Goal: Information Seeking & Learning: Learn about a topic

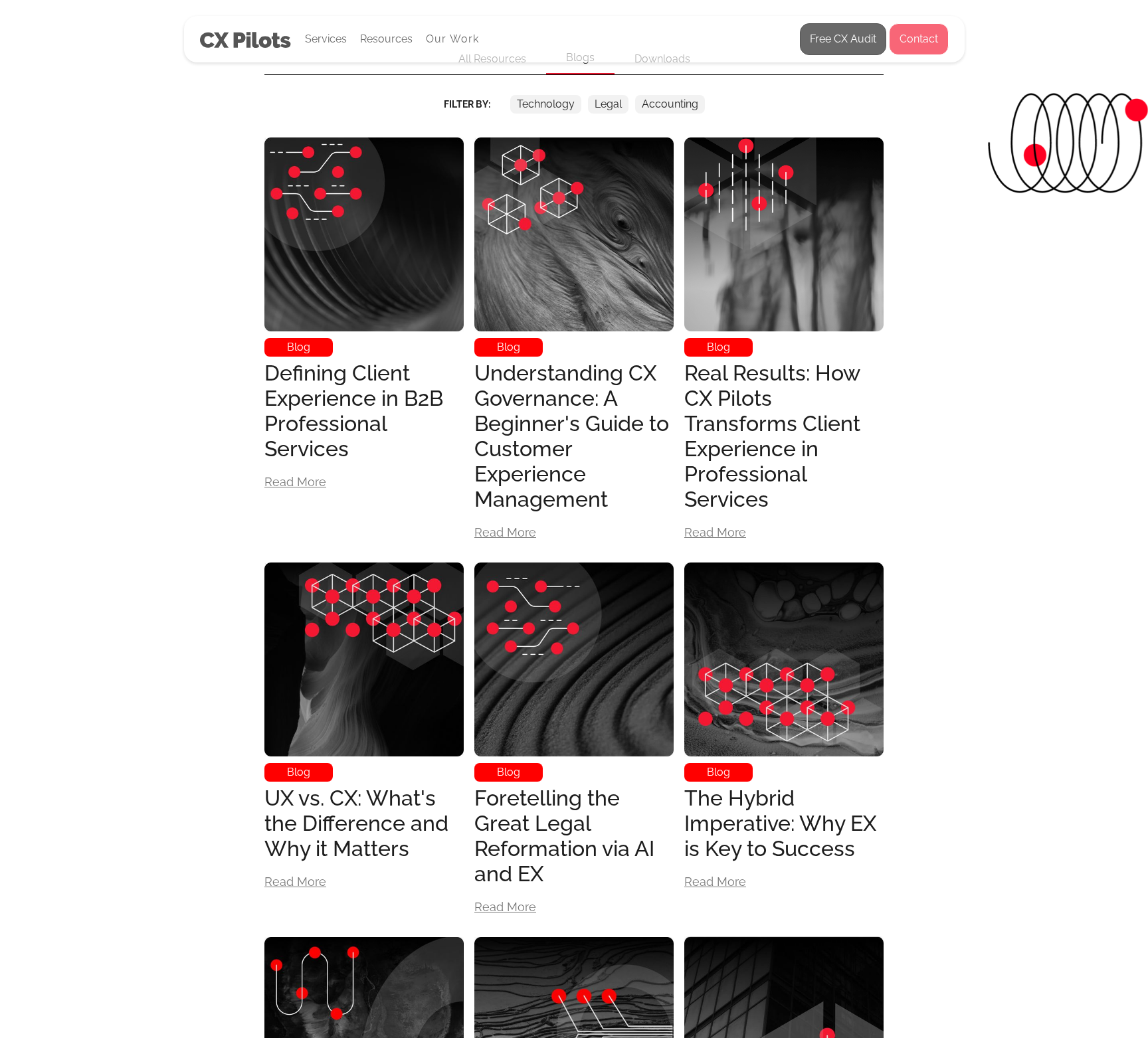
scroll to position [484, 0]
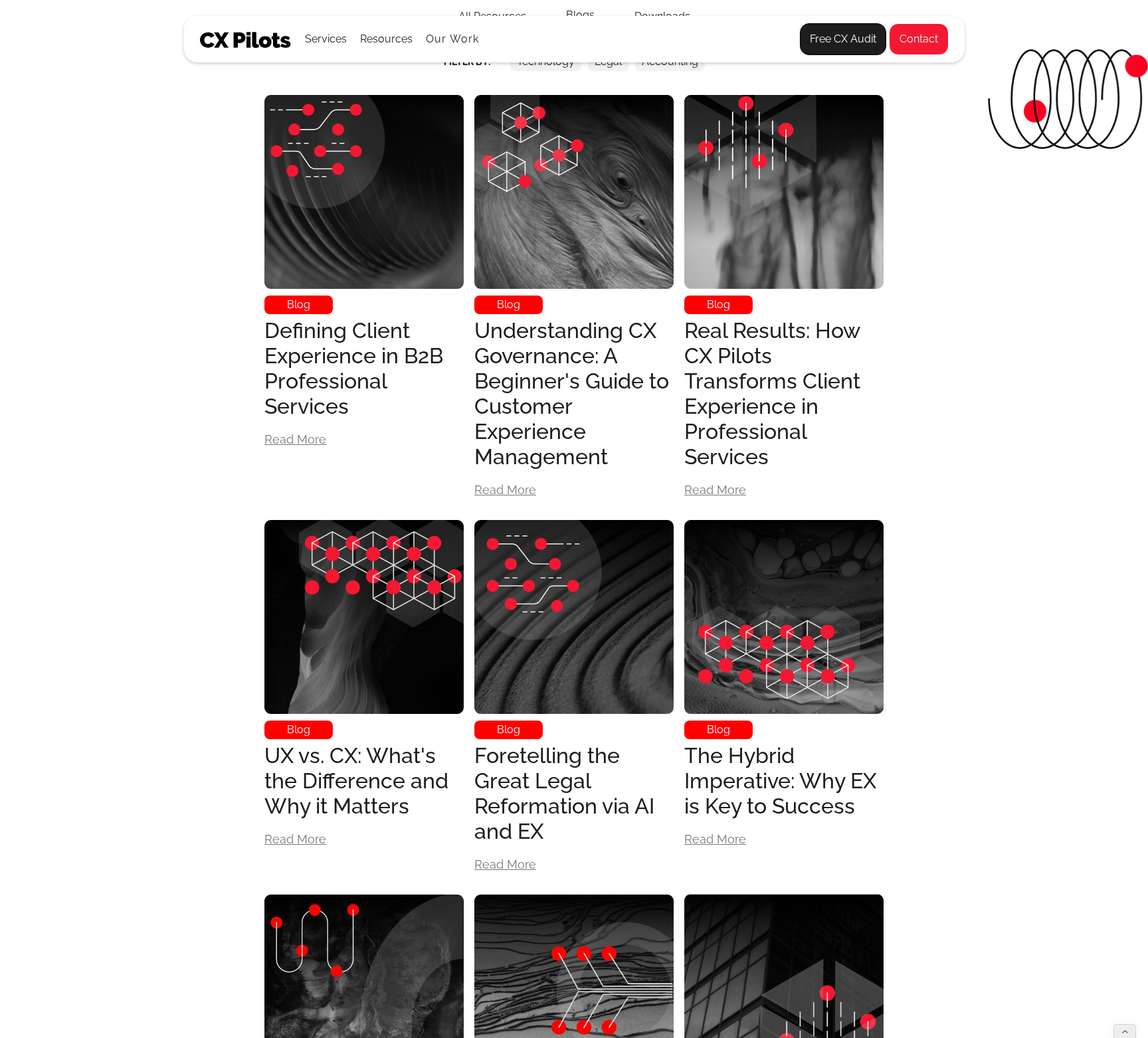
click at [255, 47] on img at bounding box center [245, 40] width 91 height 16
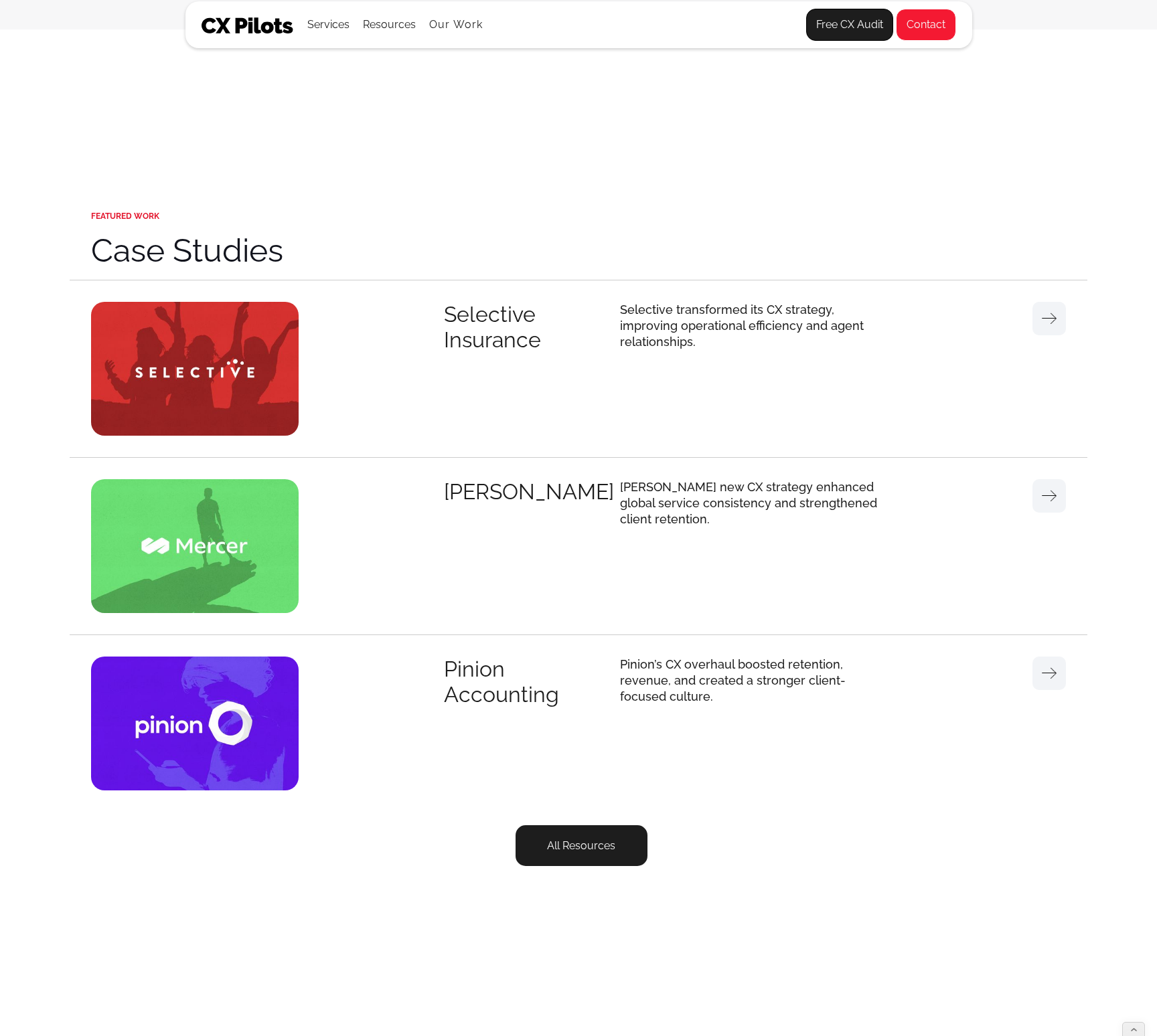
scroll to position [4218, 0]
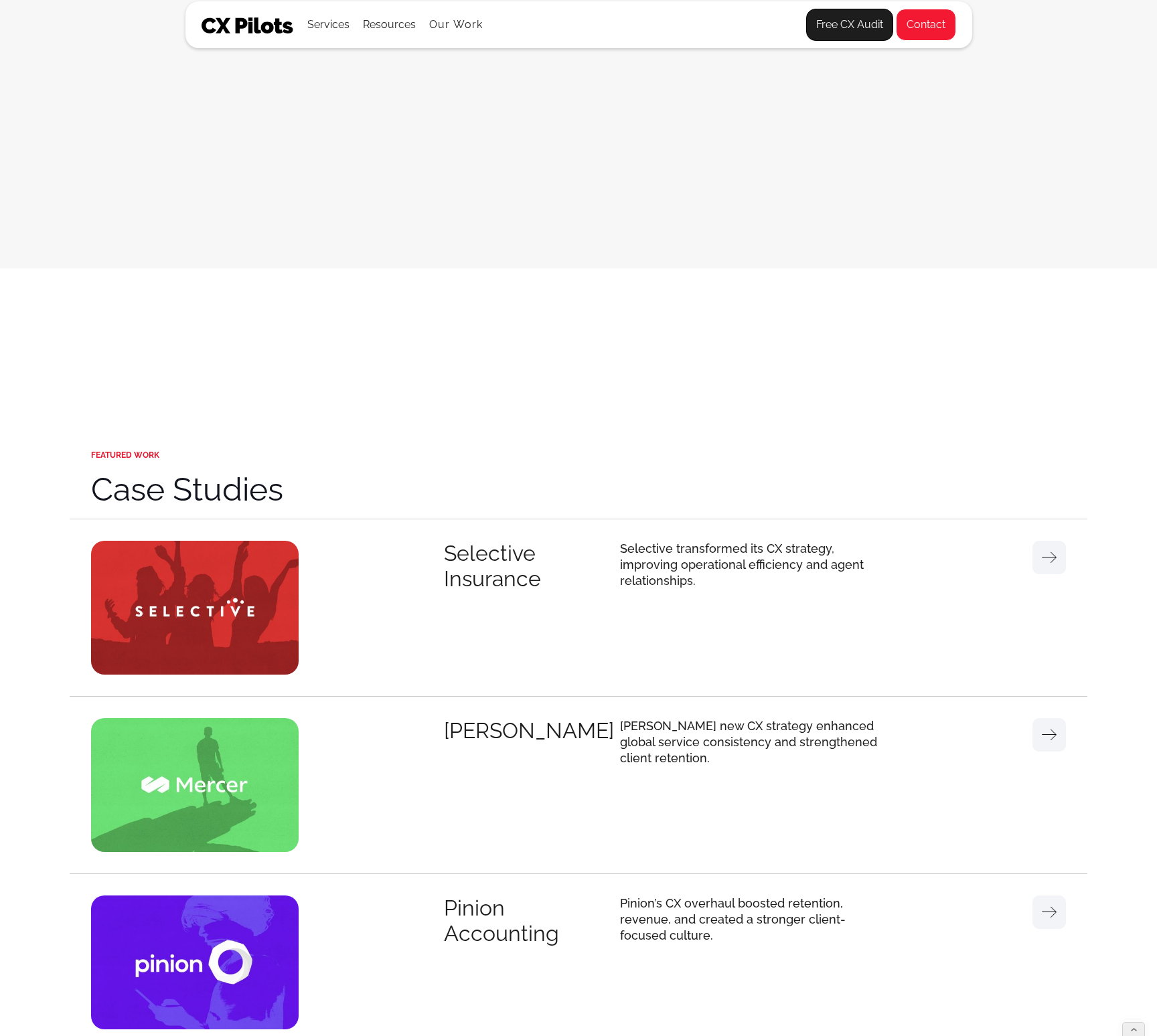
click at [190, 595] on img at bounding box center [194, 607] width 207 height 134
click at [192, 631] on img at bounding box center [194, 607] width 207 height 134
click at [479, 584] on div "Selective Insurance" at bounding box center [531, 565] width 176 height 51
click at [753, 587] on p "Selective transformed its CX strategy, improving operational efficiency and age…" at bounding box center [753, 564] width 268 height 48
click at [1033, 574] on link at bounding box center [1049, 557] width 33 height 33
